Goal: Use online tool/utility: Utilize a website feature to perform a specific function

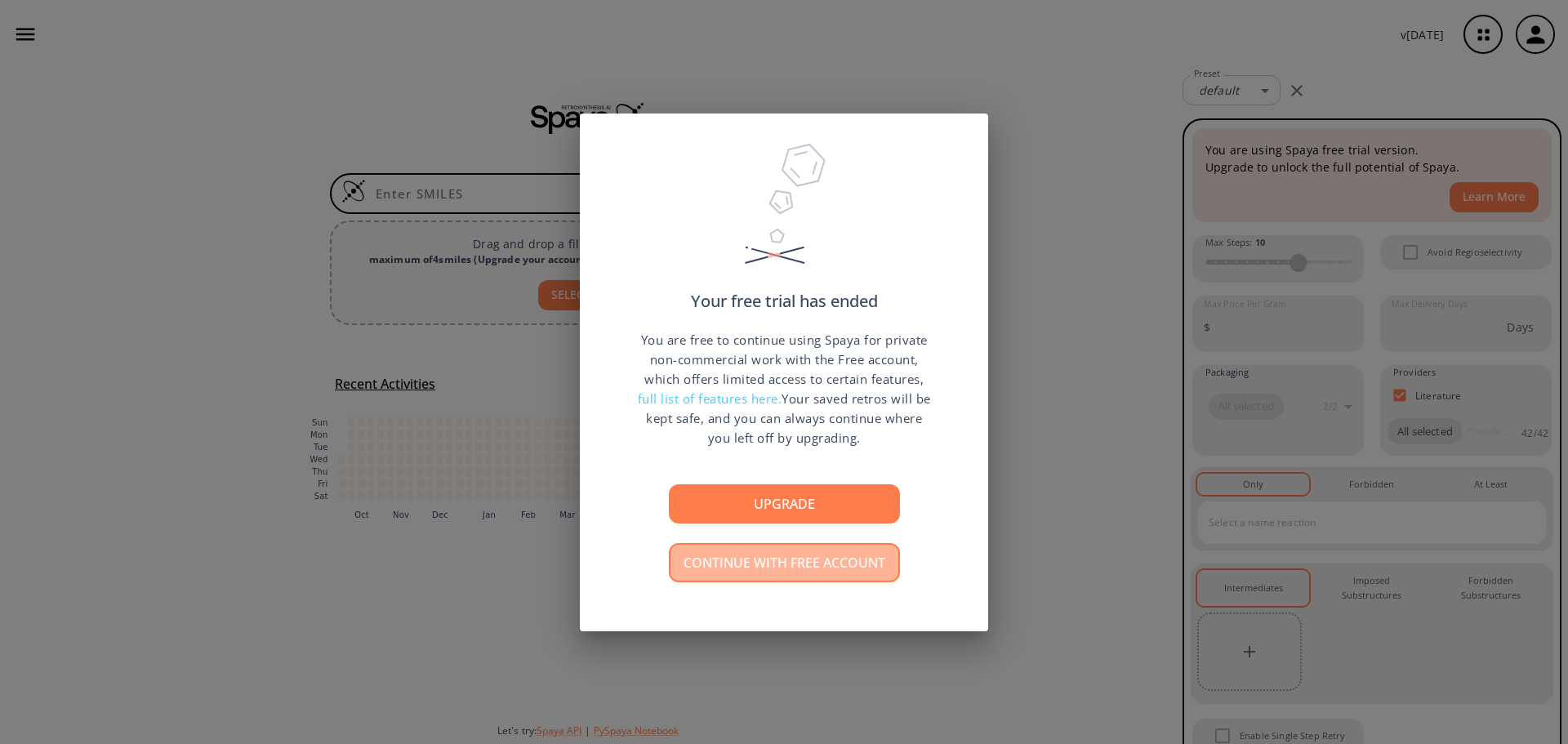
click at [755, 565] on button "Continue with free account" at bounding box center [784, 562] width 231 height 39
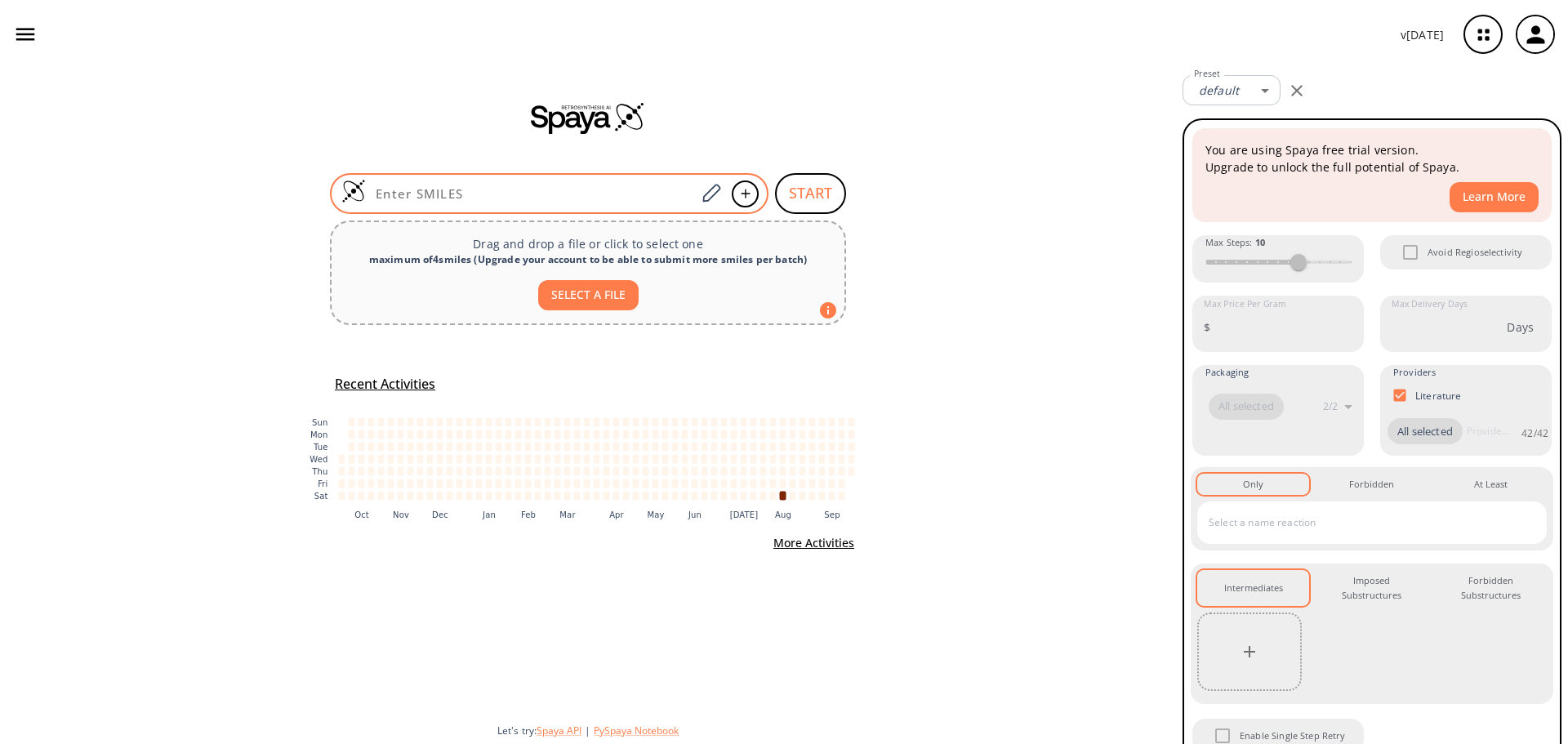
click at [614, 187] on input at bounding box center [530, 193] width 330 height 16
paste input "[N-]=[N+]=NC(N=[N+]=[N-])=NN1N=NN=C1\N=N\C1=NN=NN1N=C(N=[N+]=[N-])N=[N+]=[N-]"
type input "[N-]=[N+]=NC(N=[N+]=[N-])=NN1N=NN=C1\N=N\C1=NN=NN1N=C(N=[N+]=[N-])N=[N+]=[N-]"
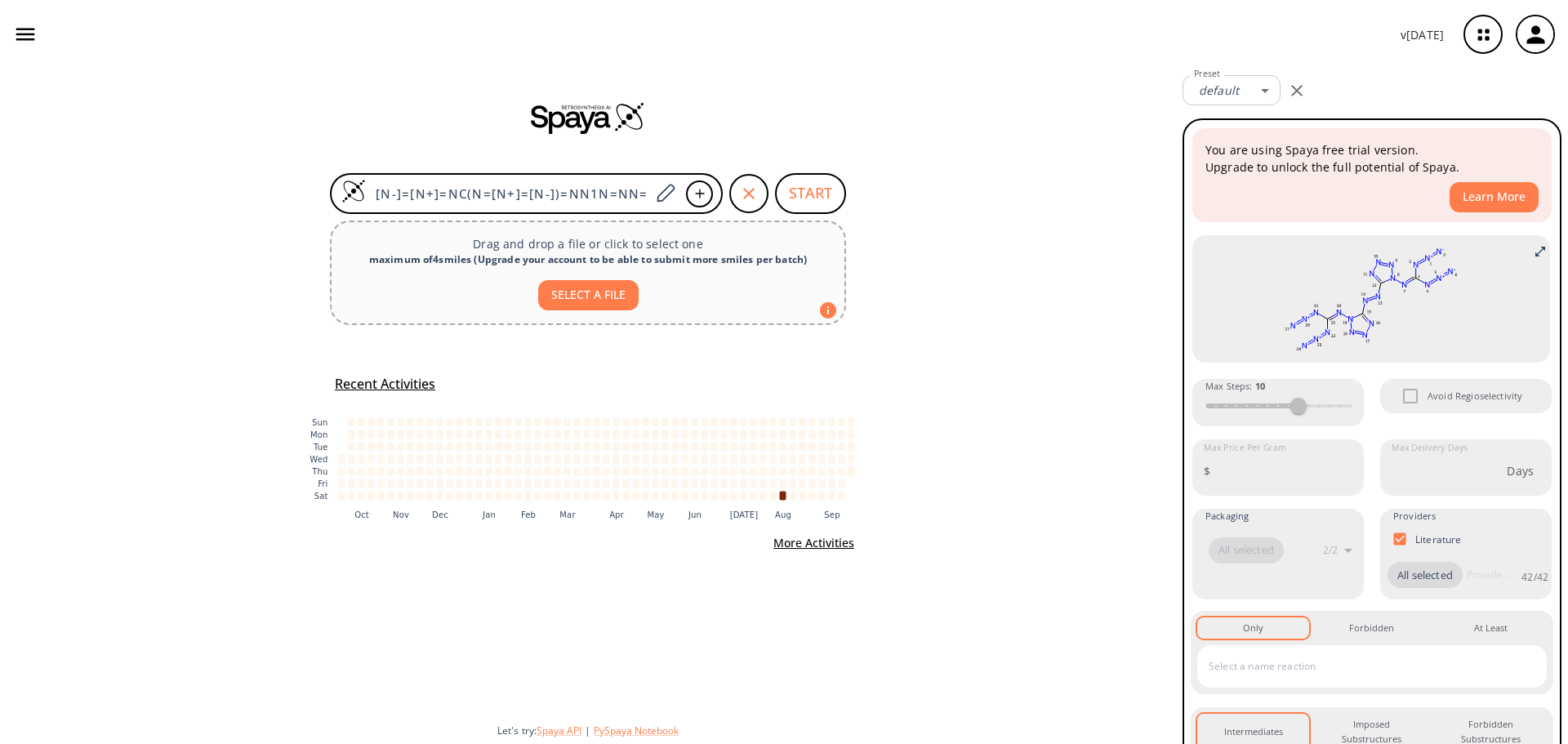
drag, startPoint x: 1295, startPoint y: 407, endPoint x: 1362, endPoint y: 412, distance: 67.2
click at [1362, 412] on div "You are using Spaya free trial version. Upgrade to unlock the full potential of…" at bounding box center [1372, 512] width 362 height 772
drag, startPoint x: 1292, startPoint y: 411, endPoint x: 1324, endPoint y: 414, distance: 32.1
click at [1324, 414] on div "Max Steps : 10" at bounding box center [1277, 402] width 171 height 48
click at [816, 205] on button "START" at bounding box center [810, 193] width 71 height 41
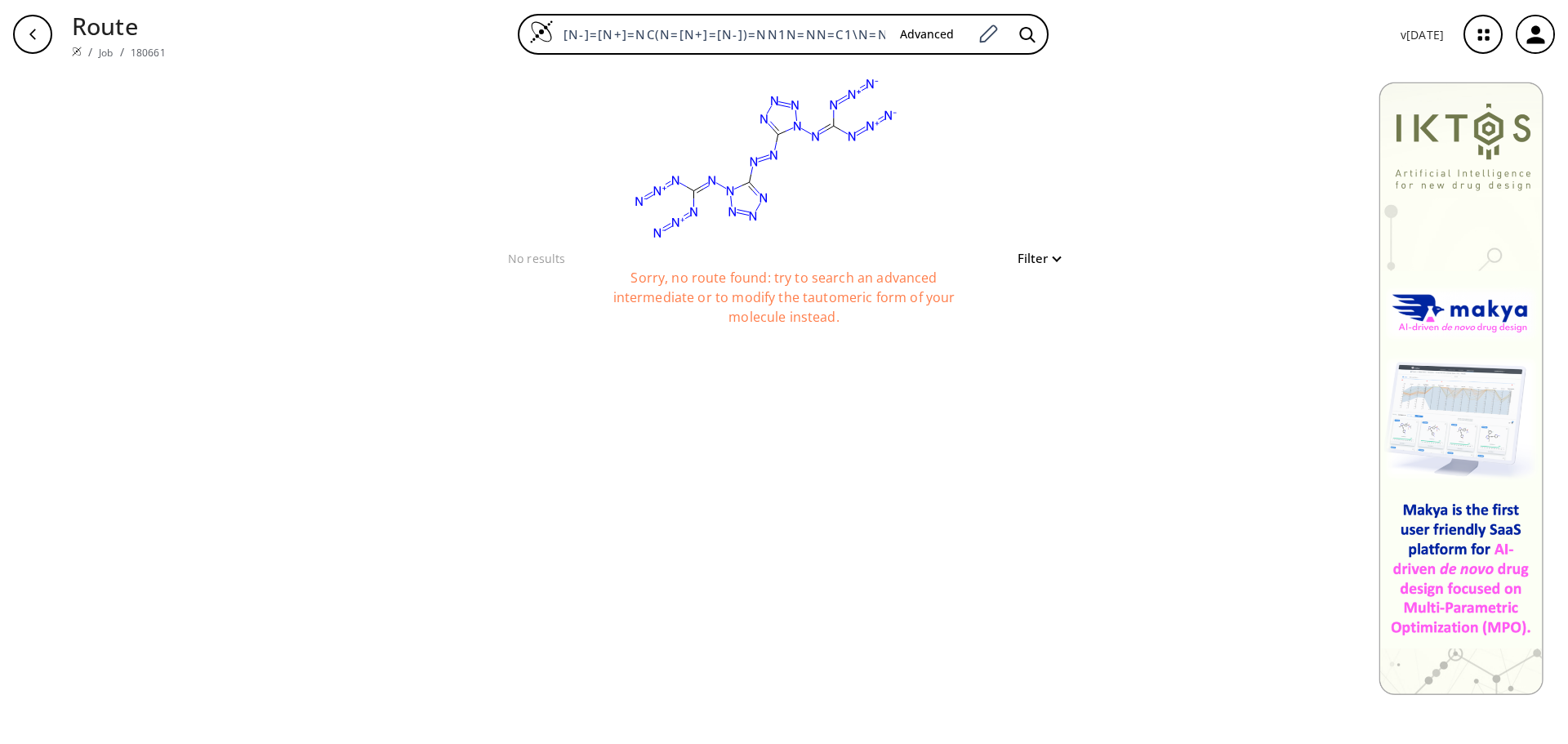
click at [820, 206] on rect at bounding box center [766, 158] width 327 height 180
